Goal: Register for event/course: Register for event/course

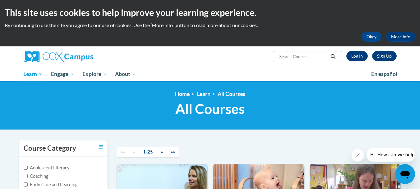
click at [268, 44] on div "This site uses cookies to help improve your learning experience. By continuing …" at bounding box center [210, 23] width 420 height 46
click at [280, 57] on input "Search..." at bounding box center [303, 56] width 50 height 7
type input "talk with me"
click at [380, 56] on link "Sign Up" at bounding box center [384, 56] width 25 height 10
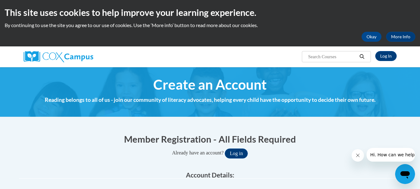
click at [415, 52] on div "Log In Search Search..." at bounding box center [210, 56] width 420 height 20
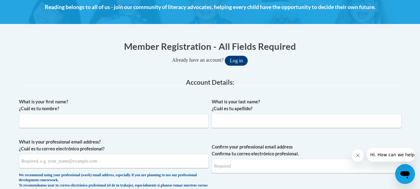
scroll to position [94, 0]
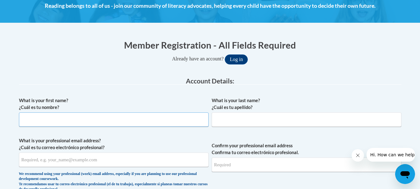
click at [58, 121] on input "What is your first name? ¿Cuál es tu nombre?" at bounding box center [113, 119] width 189 height 14
type input "Pam"
click at [216, 117] on input "What is your last name? ¿Cuál es tu apellido?" at bounding box center [306, 119] width 189 height 14
type input "Cybulski"
click at [107, 160] on input "What is your professional email address? ¿Cuál es tu correo electrónico profesi…" at bounding box center [113, 159] width 189 height 14
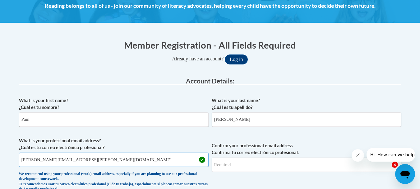
type input "pam.cybulski@fcafalcons.com"
click at [245, 163] on input "Confirm your professional email address Confirma tu correo electrónico profesio…" at bounding box center [306, 164] width 189 height 14
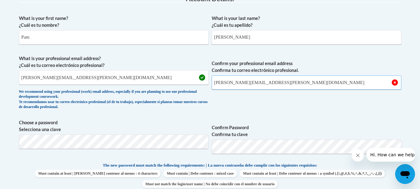
scroll to position [216, 0]
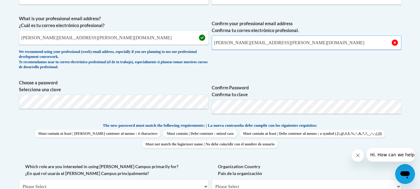
type input "pam.cybulski@fcafalcons.com"
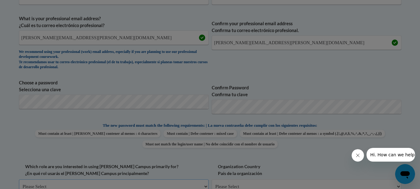
scroll to position [220, 0]
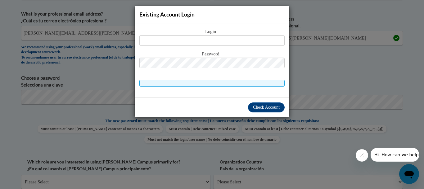
drag, startPoint x: 211, startPoint y: 100, endPoint x: 317, endPoint y: 82, distance: 106.9
click at [317, 82] on div "Existing Account Login Login Password" at bounding box center [212, 94] width 424 height 189
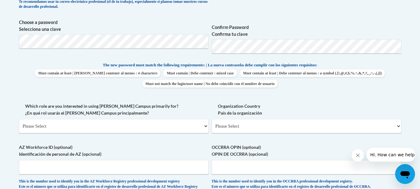
scroll to position [280, 0]
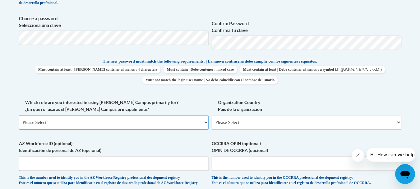
click at [68, 124] on select "Please Select College/University | Colegio/Universidad Community/Nonprofit Part…" at bounding box center [113, 122] width 189 height 14
select select "fbf2d438-af2f-41f8-98f1-81c410e29de3"
click at [19, 115] on select "Please Select College/University | Colegio/Universidad Community/Nonprofit Part…" at bounding box center [113, 122] width 189 height 14
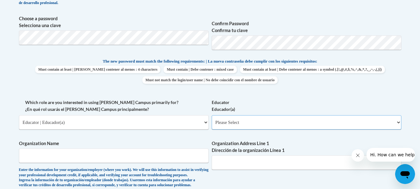
click at [397, 121] on select "Please Select Early Learning/Daycare Teacher/Family Home Care Provider | Maestr…" at bounding box center [306, 122] width 189 height 14
click at [247, 121] on select "Please Select Early Learning/Daycare Teacher/Family Home Care Provider | Maestr…" at bounding box center [306, 122] width 189 height 14
select select "67563ca1-16dc-4830-a7b3-94a34bed3689"
click at [212, 115] on select "Please Select Early Learning/Daycare Teacher/Family Home Care Provider | Maestr…" at bounding box center [306, 122] width 189 height 14
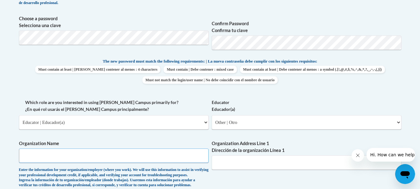
click at [30, 153] on input "Organization Name" at bounding box center [113, 155] width 189 height 14
type input "Foundation Christian Academy"
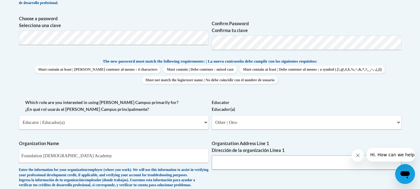
click at [220, 166] on input "Organization Address Line 1 Dirección de la organización Línea 1" at bounding box center [306, 162] width 189 height 14
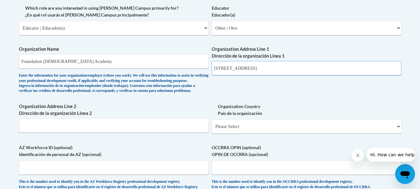
scroll to position [383, 0]
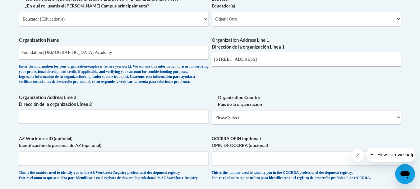
type input "2480 Three Springs Road"
click at [53, 123] on input "Organization Address Line 2 Dirección de la organización Línea 2" at bounding box center [113, 116] width 189 height 14
click at [53, 123] on input "Bowling Geen, K" at bounding box center [113, 116] width 189 height 14
drag, startPoint x: 53, startPoint y: 129, endPoint x: 66, endPoint y: 128, distance: 13.4
click at [66, 123] on input "Bowling Geen, Kentucky" at bounding box center [113, 116] width 189 height 14
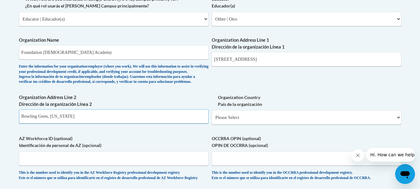
click at [40, 123] on input "Bowling Geen, Kentucky" at bounding box center [113, 116] width 189 height 14
type input "Bowling Green, Kentucky"
click at [248, 124] on select "Please Select United States | Estados Unidos Outside of the United States | Fue…" at bounding box center [306, 117] width 189 height 14
select select "ad49bcad-a171-4b2e-b99c-48b446064914"
click at [212, 120] on select "Please Select United States | Estados Unidos Outside of the United States | Fue…" at bounding box center [306, 117] width 189 height 14
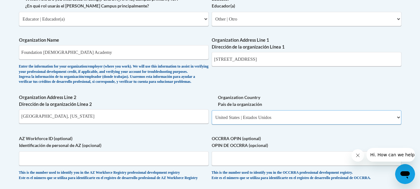
select select
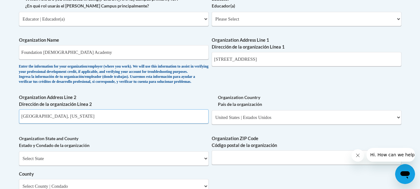
click at [73, 123] on input "Bowling Green, Kentucky" at bounding box center [113, 116] width 189 height 14
type input "Bowling Green"
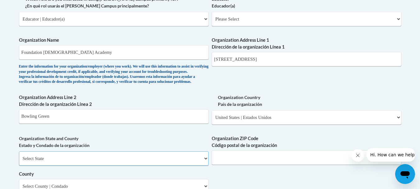
click at [57, 165] on select "Select State Alabama Alaska Arizona Arkansas California Colorado Connecticut De…" at bounding box center [113, 158] width 189 height 14
select select "Kentucky"
click at [19, 161] on select "Select State Alabama Alaska Arizona Arkansas California Colorado Connecticut De…" at bounding box center [113, 158] width 189 height 14
click at [269, 163] on input "Organization ZIP Code Código postal de la organización" at bounding box center [306, 157] width 189 height 14
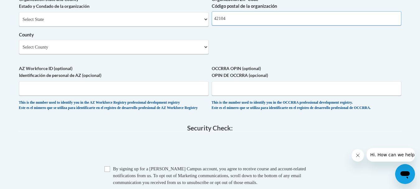
scroll to position [499, 0]
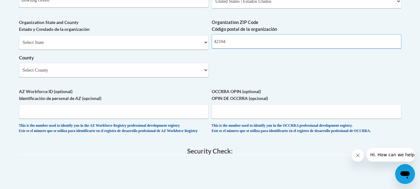
type input "42104"
click at [55, 77] on select "Select County Adair Allen Anderson Ballard Barren Bath Bell Boone Bourbon Boyd …" at bounding box center [113, 70] width 189 height 14
select select "Warren"
click at [19, 73] on select "Select County Adair Allen Anderson Ballard Barren Bath Bell Boone Bourbon Boyd …" at bounding box center [113, 70] width 189 height 14
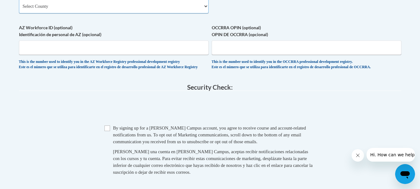
scroll to position [587, 0]
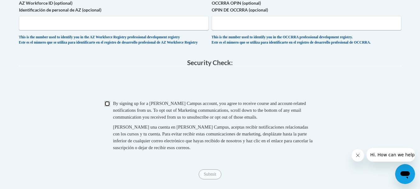
click at [109, 106] on input "Checkbox" at bounding box center [107, 104] width 6 height 6
checkbox input "true"
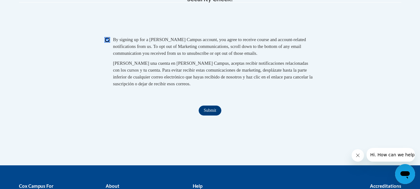
scroll to position [652, 0]
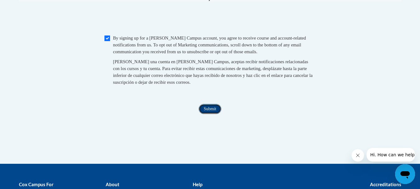
click at [209, 114] on input "Submit" at bounding box center [209, 109] width 22 height 10
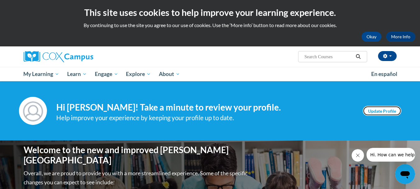
click at [376, 107] on link "Update Profile" at bounding box center [381, 111] width 39 height 10
click at [332, 53] on input "Search..." at bounding box center [328, 56] width 50 height 7
click at [321, 59] on input "Search..." at bounding box center [328, 56] width 50 height 7
type input "Talk with me"
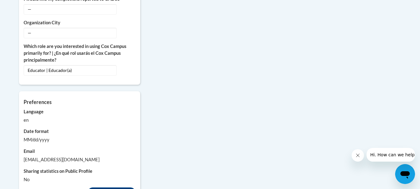
scroll to position [525, 0]
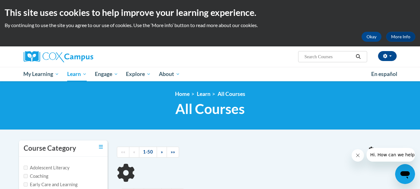
type input "Talk with me"
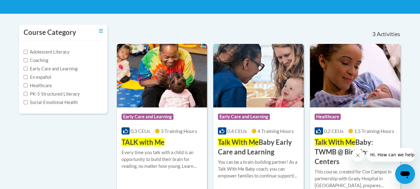
scroll to position [132, 0]
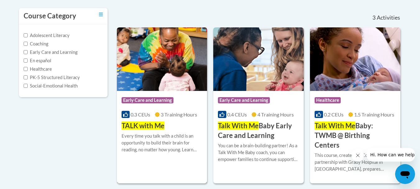
click at [139, 99] on span "Early Care and Learning" at bounding box center [147, 100] width 52 height 6
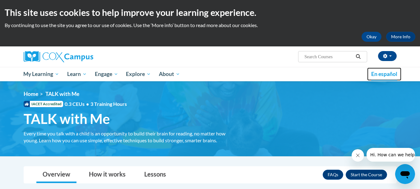
click at [401, 69] on link "En español" at bounding box center [384, 73] width 34 height 13
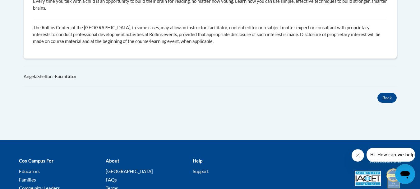
scroll to position [373, 0]
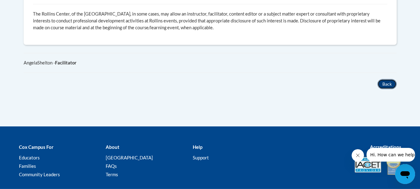
click at [388, 80] on button "Back" at bounding box center [386, 84] width 19 height 10
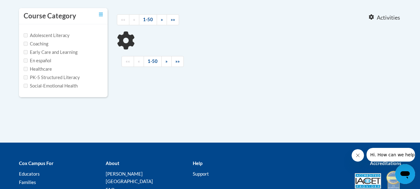
type input "Talk with me"
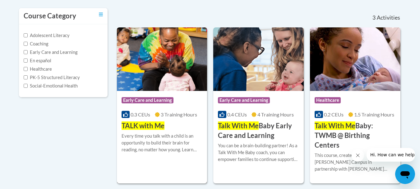
click at [147, 125] on span "TALK with Me" at bounding box center [142, 125] width 43 height 8
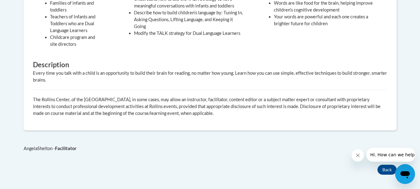
scroll to position [290, 0]
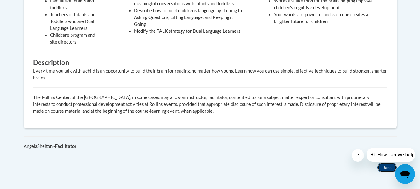
click at [386, 166] on button "Back" at bounding box center [386, 167] width 19 height 10
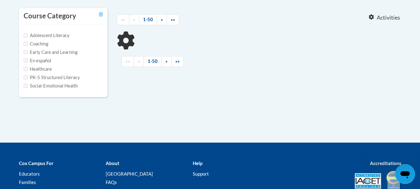
type input "Talk with me"
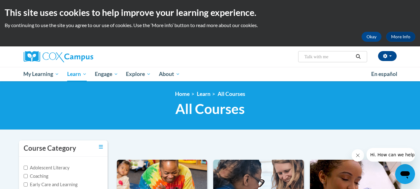
drag, startPoint x: 218, startPoint y: 4, endPoint x: 213, endPoint y: 79, distance: 75.1
click at [213, 79] on ul "My Learning My Learning My Course Progress Certificates My Action Plans Group D…" at bounding box center [193, 74] width 347 height 14
click at [135, 64] on div at bounding box center [82, 56] width 127 height 20
drag, startPoint x: 133, startPoint y: 58, endPoint x: 242, endPoint y: 68, distance: 109.1
click at [242, 68] on ul "My Learning My Learning My Course Progress Certificates My Action Plans Group D…" at bounding box center [193, 74] width 347 height 14
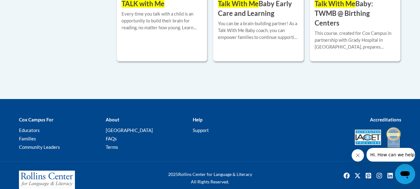
scroll to position [257, 0]
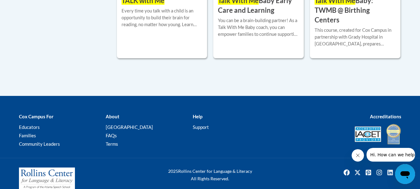
click at [357, 152] on button "Close message from company" at bounding box center [357, 155] width 12 height 12
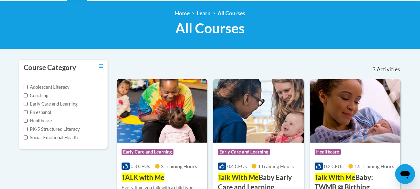
scroll to position [0, 0]
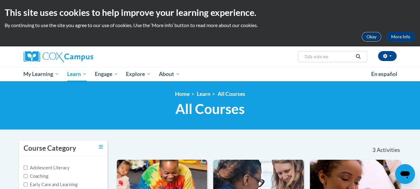
click at [376, 38] on button "Okay" at bounding box center [371, 37] width 20 height 10
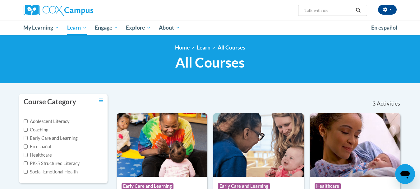
click at [88, 55] on h1 "All Courses All Courses" at bounding box center [210, 62] width 382 height 16
click at [388, 8] on button "button" at bounding box center [387, 10] width 19 height 10
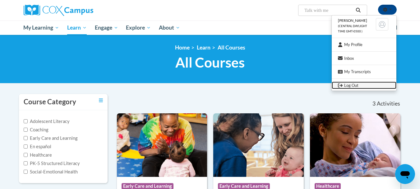
click at [352, 85] on link "Log Out" at bounding box center [363, 85] width 65 height 8
